Goal: Transaction & Acquisition: Purchase product/service

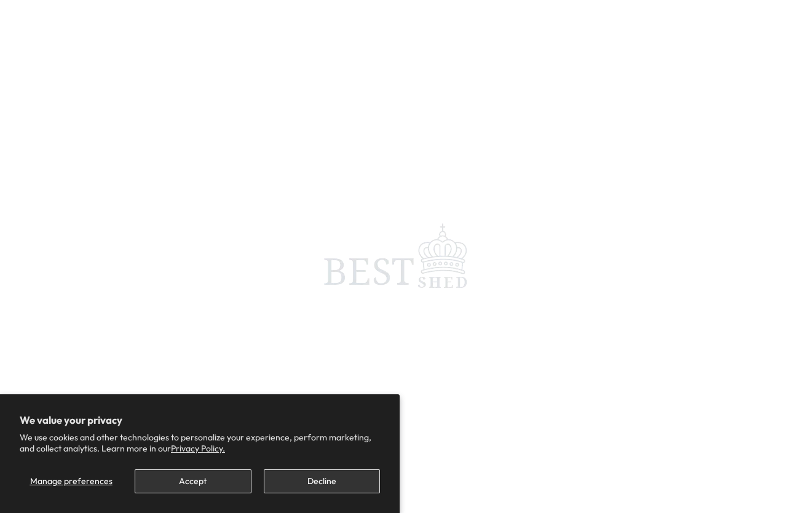
scroll to position [10, 0]
click at [199, 445] on button "Accept" at bounding box center [193, 481] width 116 height 24
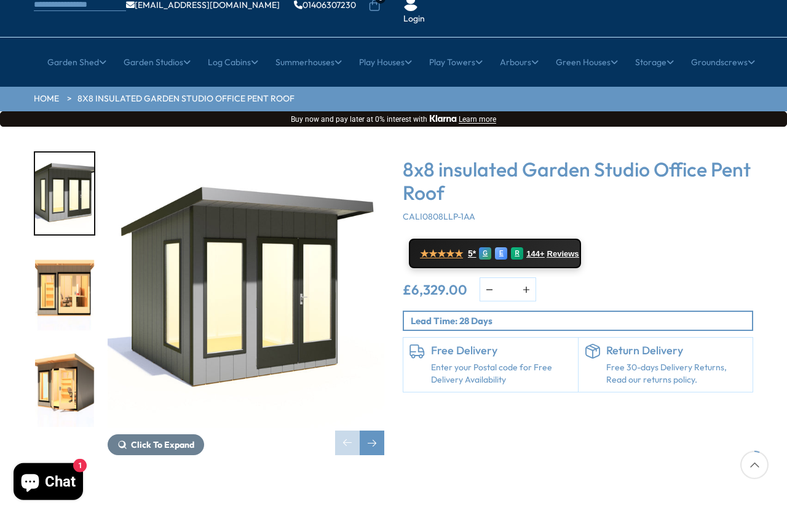
scroll to position [92, 0]
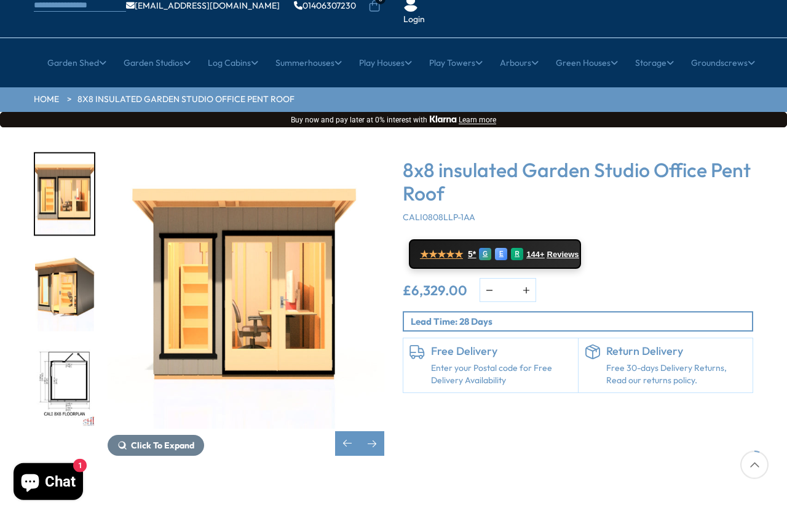
click at [53, 250] on img "3 / 8" at bounding box center [64, 291] width 59 height 82
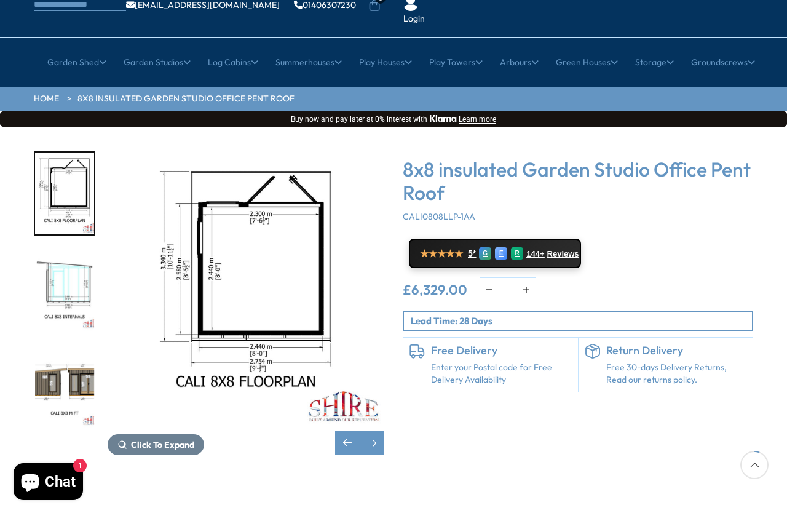
click at [55, 355] on img "6 / 8" at bounding box center [64, 386] width 59 height 82
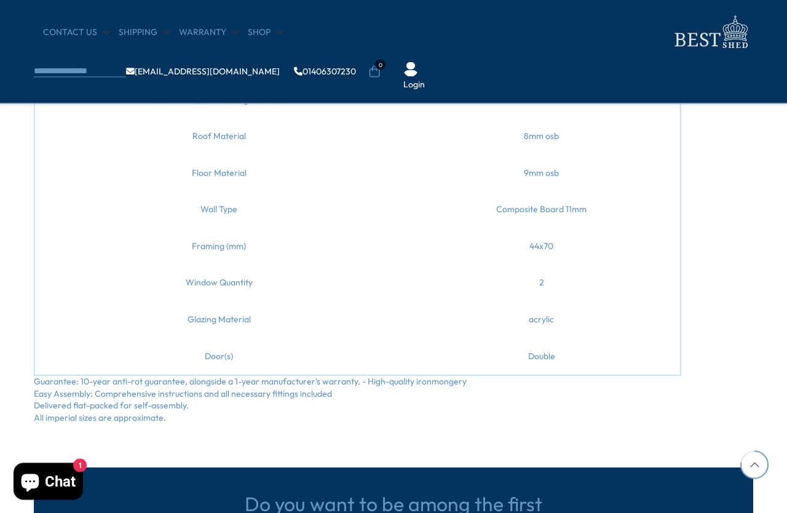
scroll to position [1005, 0]
